Goal: Task Accomplishment & Management: Use online tool/utility

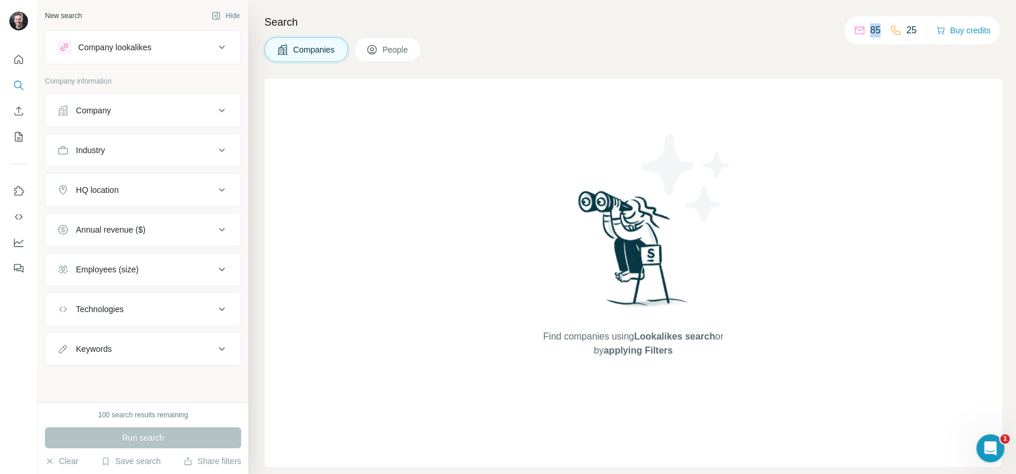
drag, startPoint x: 875, startPoint y: 29, endPoint x: 864, endPoint y: 29, distance: 10.5
click at [870, 29] on p "85" at bounding box center [875, 30] width 11 height 14
click at [16, 56] on icon "Quick start" at bounding box center [19, 60] width 12 height 12
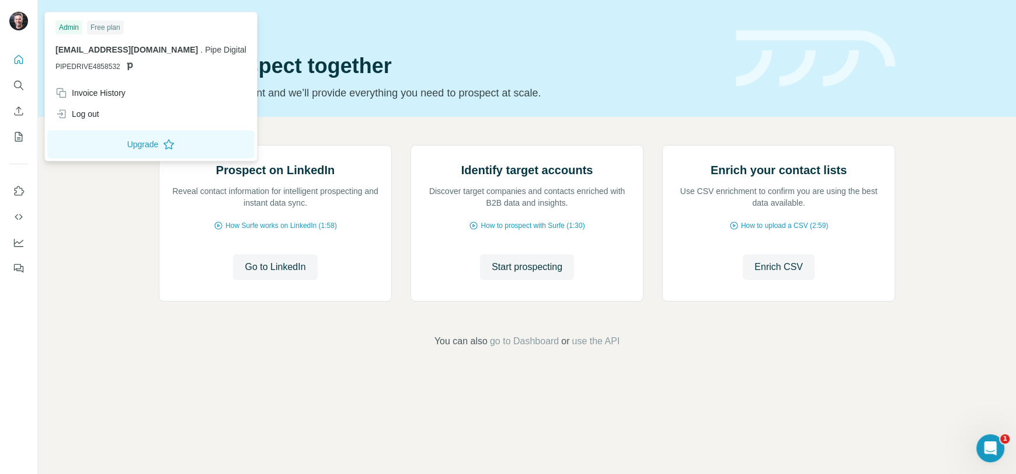
click at [69, 30] on div "Admin" at bounding box center [68, 27] width 27 height 14
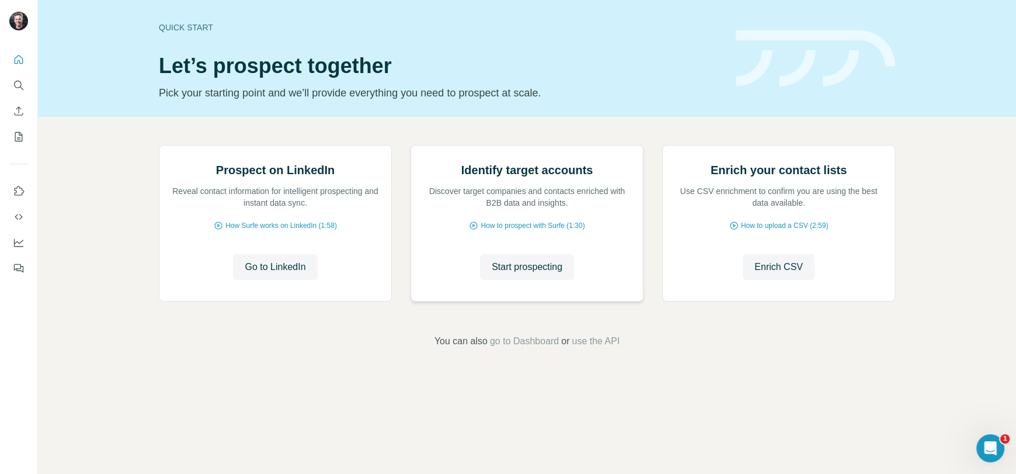
scroll to position [31, 0]
click at [493, 348] on span "go to Dashboard" at bounding box center [524, 341] width 69 height 14
click at [17, 270] on icon "Feedback" at bounding box center [19, 269] width 7 height 6
click at [185, 30] on div "Quick start" at bounding box center [440, 28] width 563 height 12
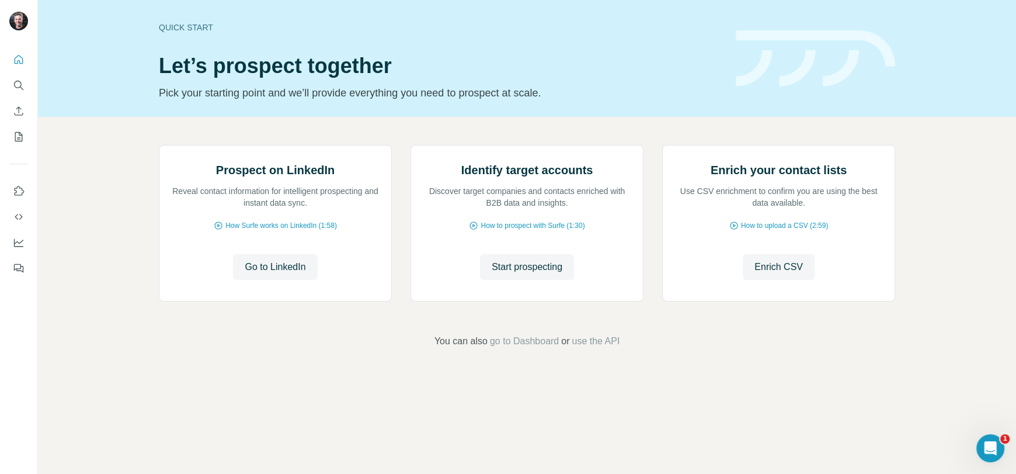
click at [185, 23] on div "Quick start" at bounding box center [440, 28] width 563 height 12
drag, startPoint x: 156, startPoint y: 25, endPoint x: 325, endPoint y: 22, distance: 168.8
click at [325, 22] on div "Quick start" at bounding box center [440, 28] width 563 height 12
drag, startPoint x: 149, startPoint y: 68, endPoint x: 526, endPoint y: 69, distance: 377.3
click at [526, 69] on div "Quick start Let’s prospect together Pick your starting point and we’ll provide …" at bounding box center [527, 58] width 978 height 117
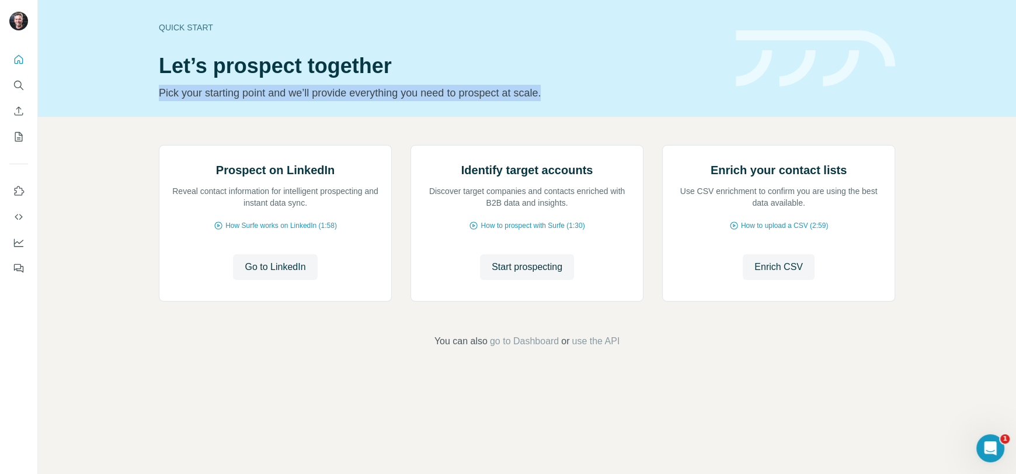
drag, startPoint x: 152, startPoint y: 90, endPoint x: 651, endPoint y: 82, distance: 498.8
click at [651, 82] on div "Quick start Let’s prospect together Pick your starting point and we’ll provide …" at bounding box center [527, 58] width 978 height 117
click at [20, 60] on icon "Quick start" at bounding box center [19, 60] width 12 height 12
click at [19, 86] on icon "Search" at bounding box center [19, 85] width 12 height 12
